Goal: Task Accomplishment & Management: Use online tool/utility

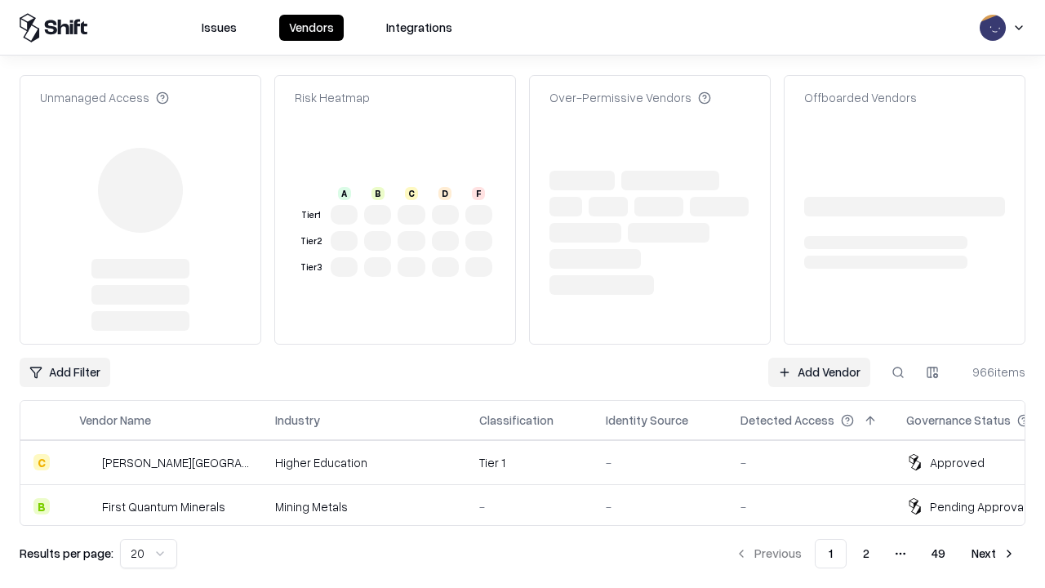
click at [819, 358] on link "Add Vendor" at bounding box center [819, 372] width 102 height 29
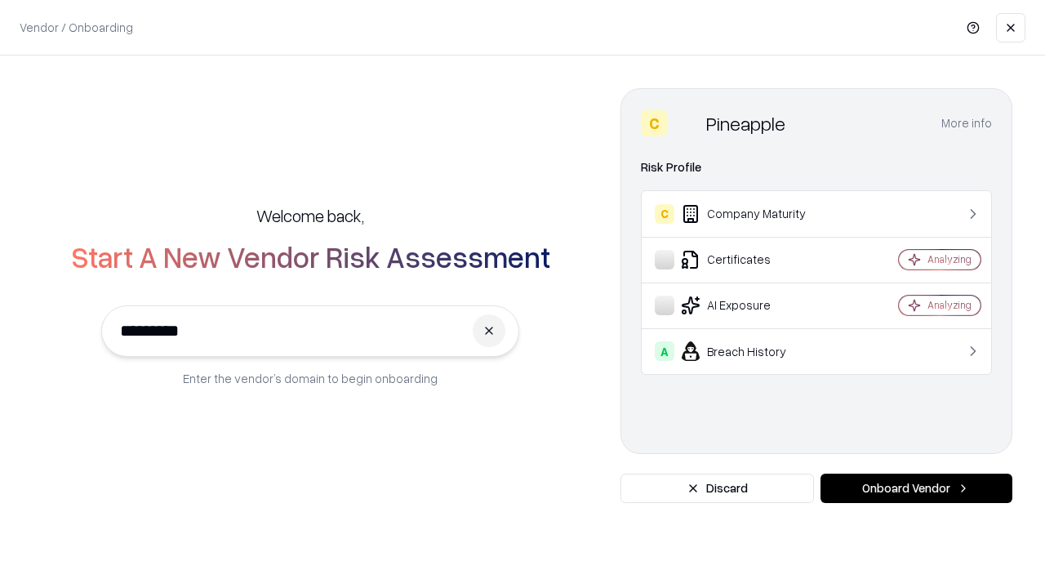
type input "*********"
click at [916, 488] on button "Onboard Vendor" at bounding box center [916, 487] width 192 height 29
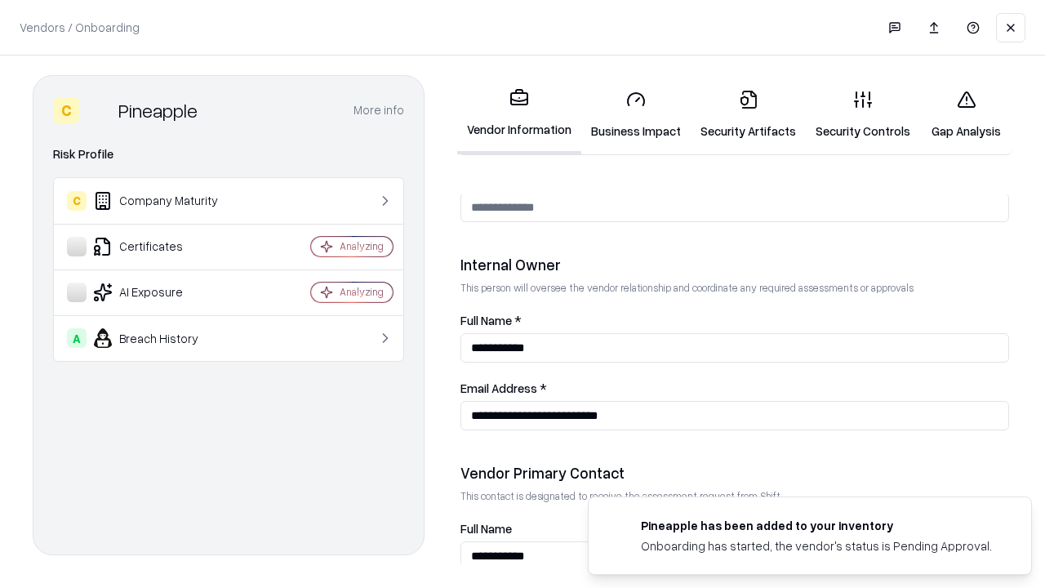
scroll to position [846, 0]
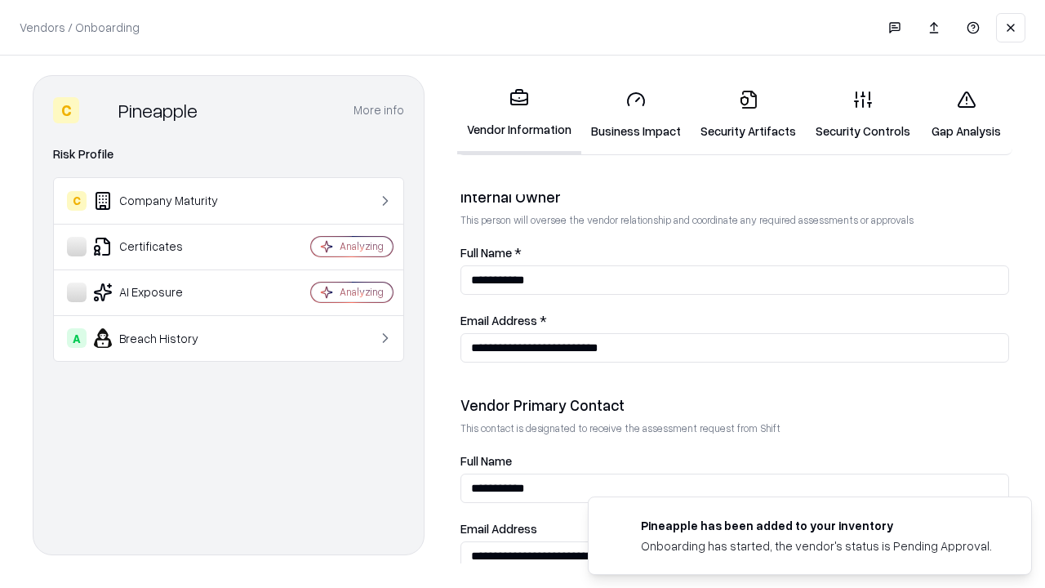
click at [636, 114] on link "Business Impact" at bounding box center [635, 115] width 109 height 76
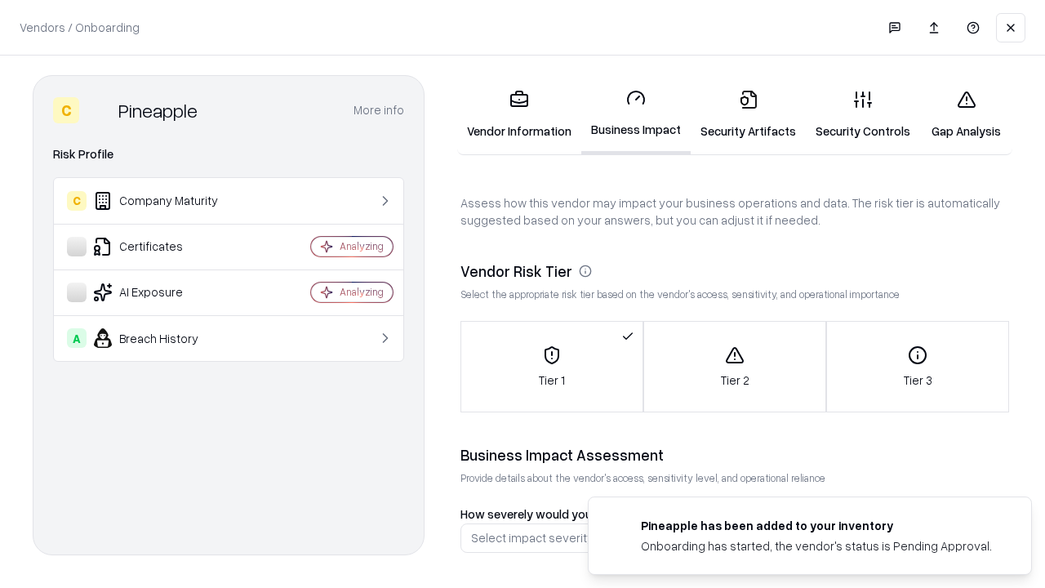
click at [748, 114] on link "Security Artifacts" at bounding box center [748, 115] width 115 height 76
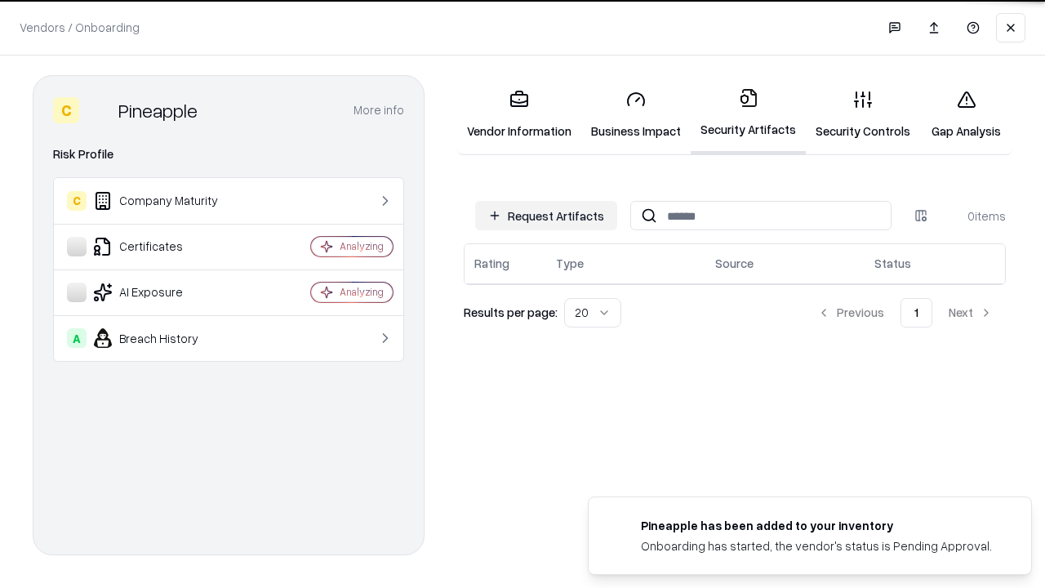
click at [546, 215] on button "Request Artifacts" at bounding box center [546, 215] width 142 height 29
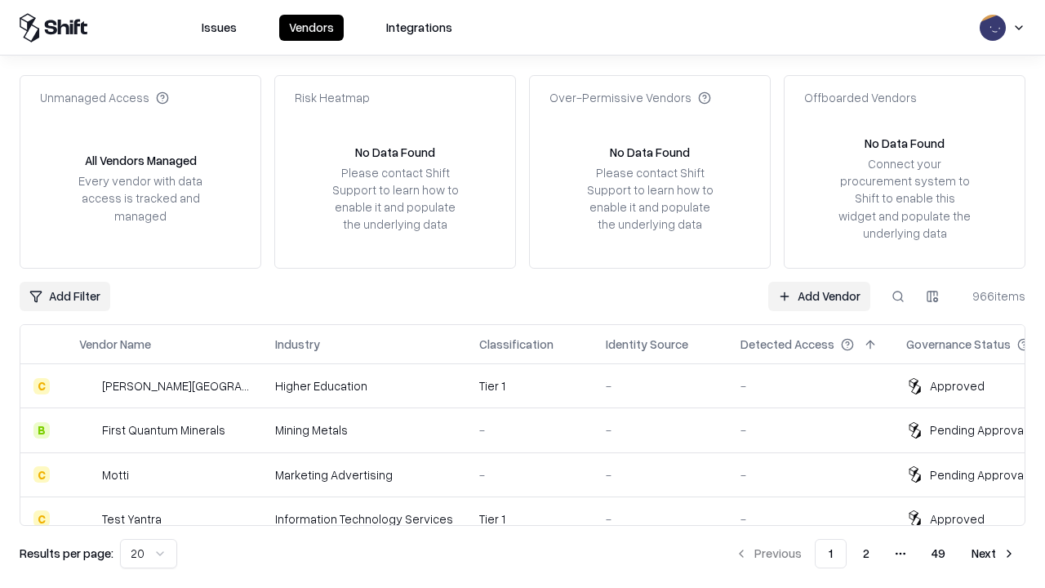
click at [819, 296] on link "Add Vendor" at bounding box center [819, 296] width 102 height 29
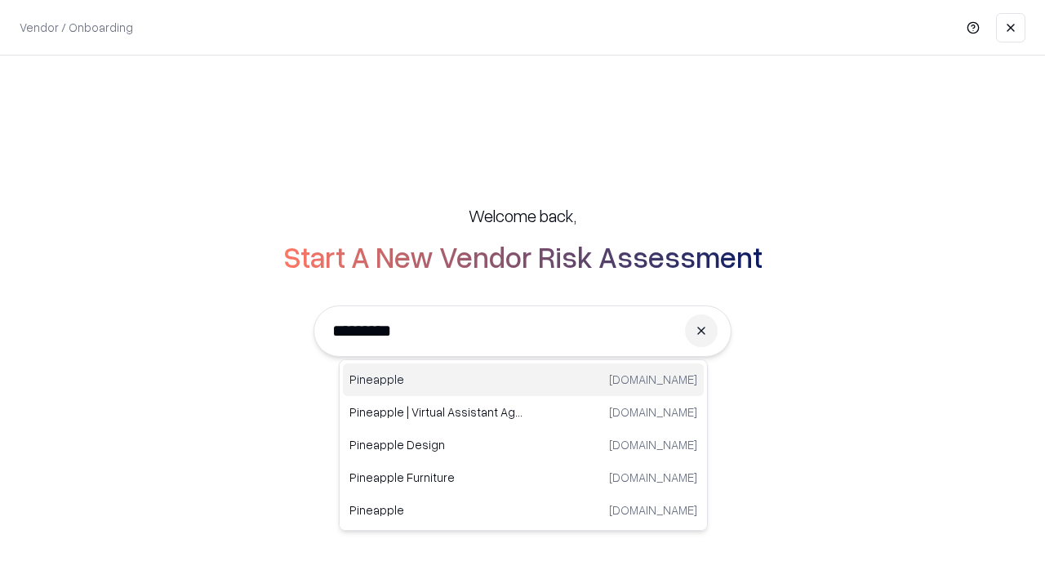
click at [523, 380] on div "Pineapple [DOMAIN_NAME]" at bounding box center [523, 379] width 361 height 33
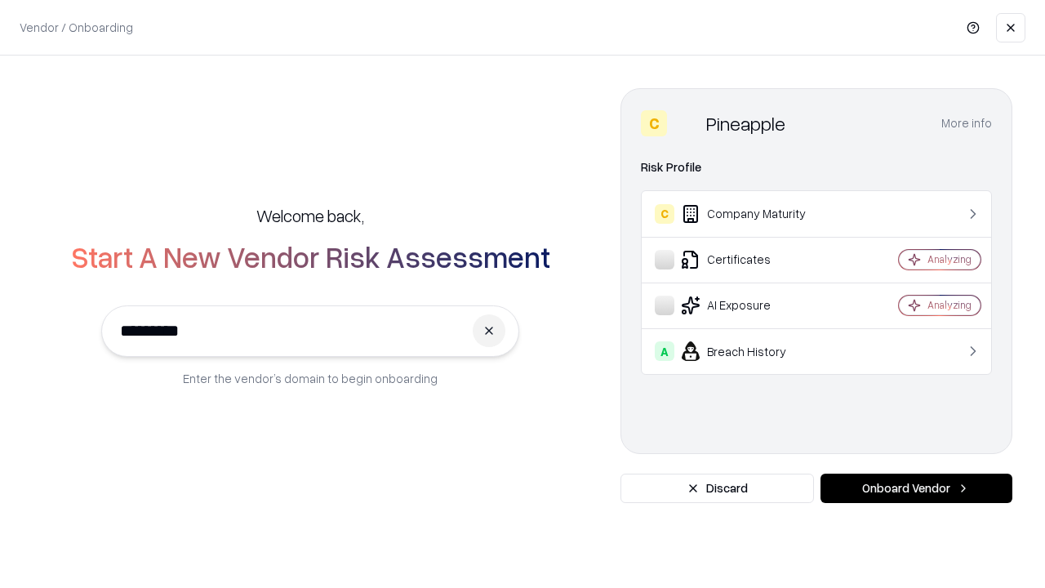
type input "*********"
click at [916, 488] on button "Onboard Vendor" at bounding box center [916, 487] width 192 height 29
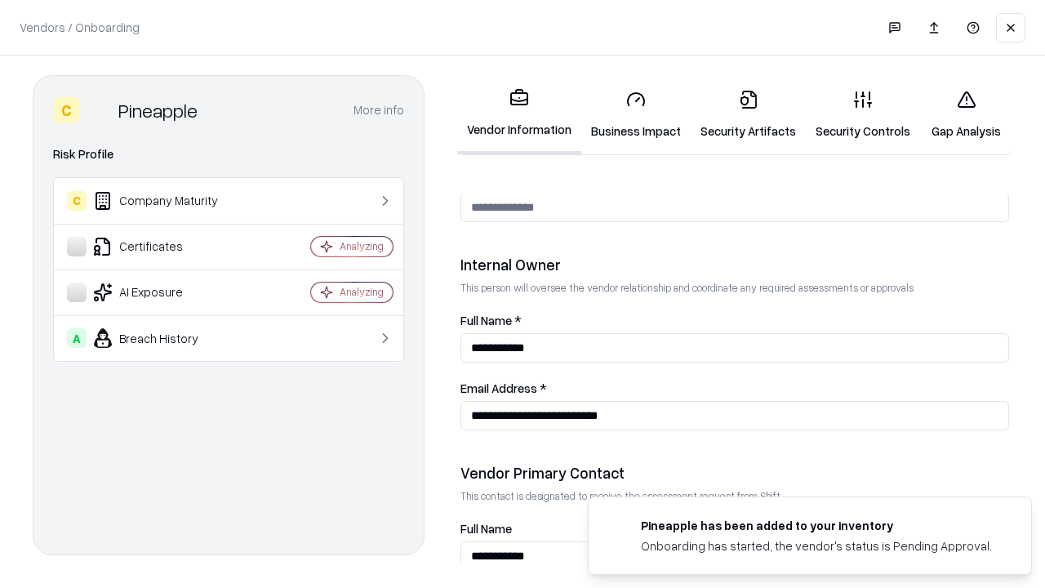
scroll to position [846, 0]
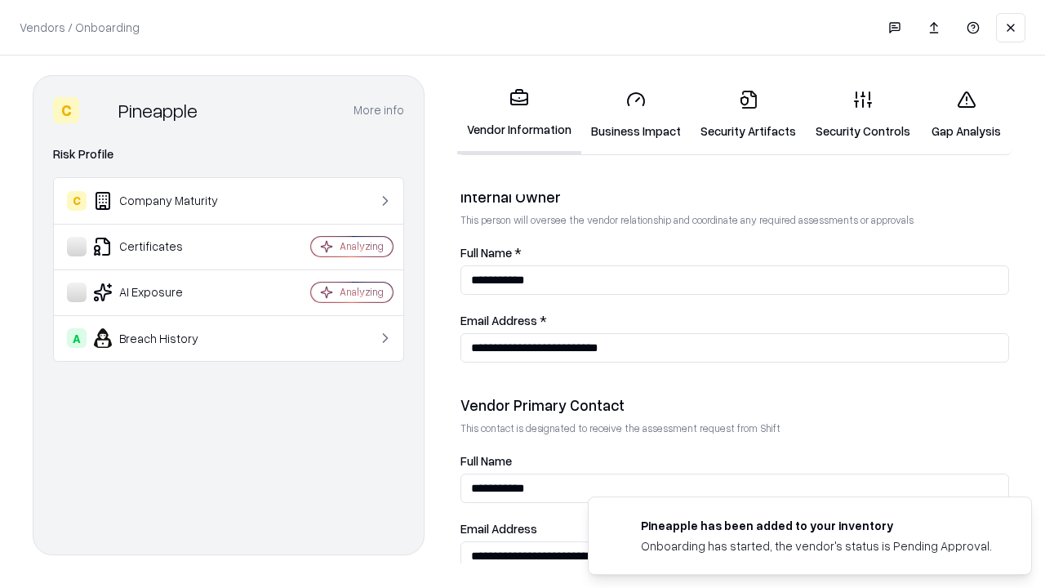
click at [966, 114] on link "Gap Analysis" at bounding box center [966, 115] width 92 height 76
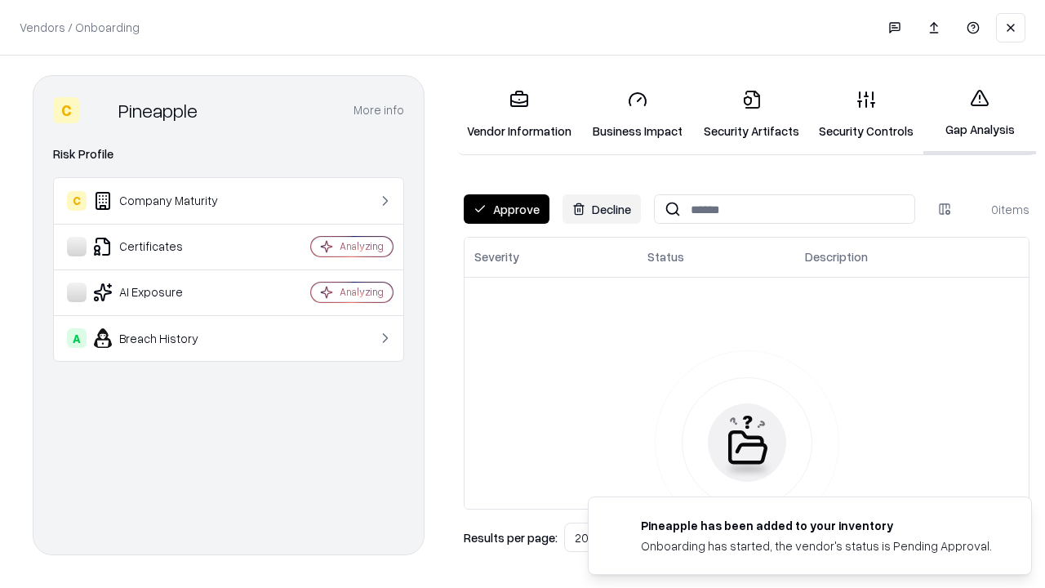
click at [506, 209] on button "Approve" at bounding box center [507, 208] width 86 height 29
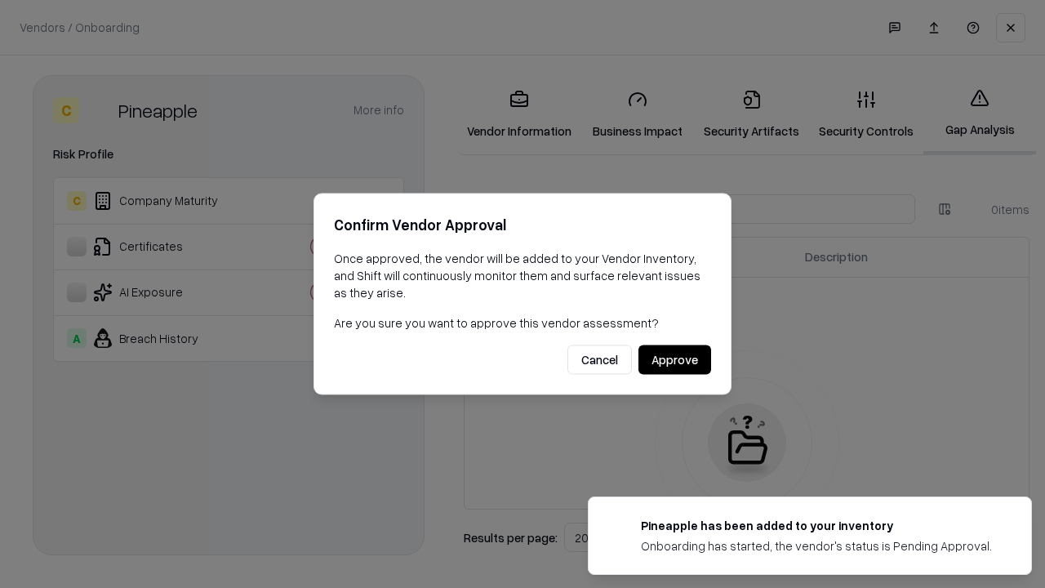
click at [674, 359] on button "Approve" at bounding box center [674, 359] width 73 height 29
